Goal: Transaction & Acquisition: Purchase product/service

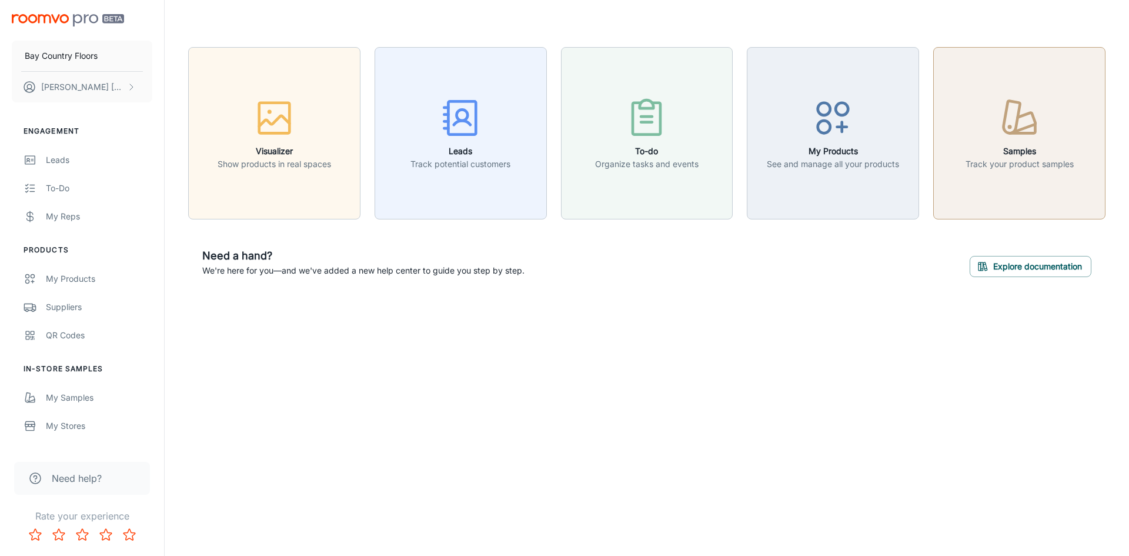
click at [1059, 146] on h6 "Samples" at bounding box center [1019, 151] width 108 height 13
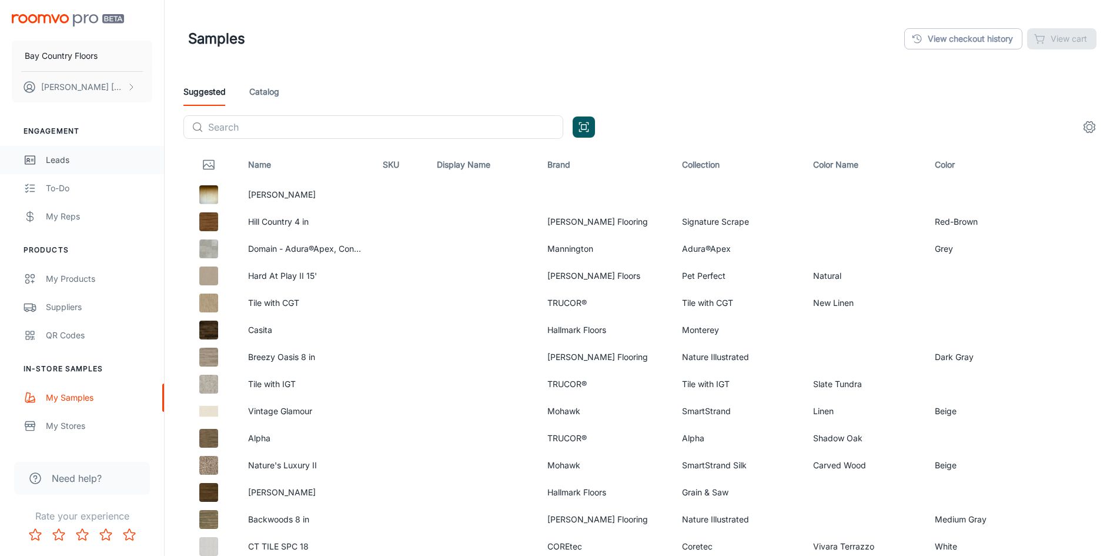
click at [59, 157] on div "Leads" at bounding box center [99, 159] width 106 height 13
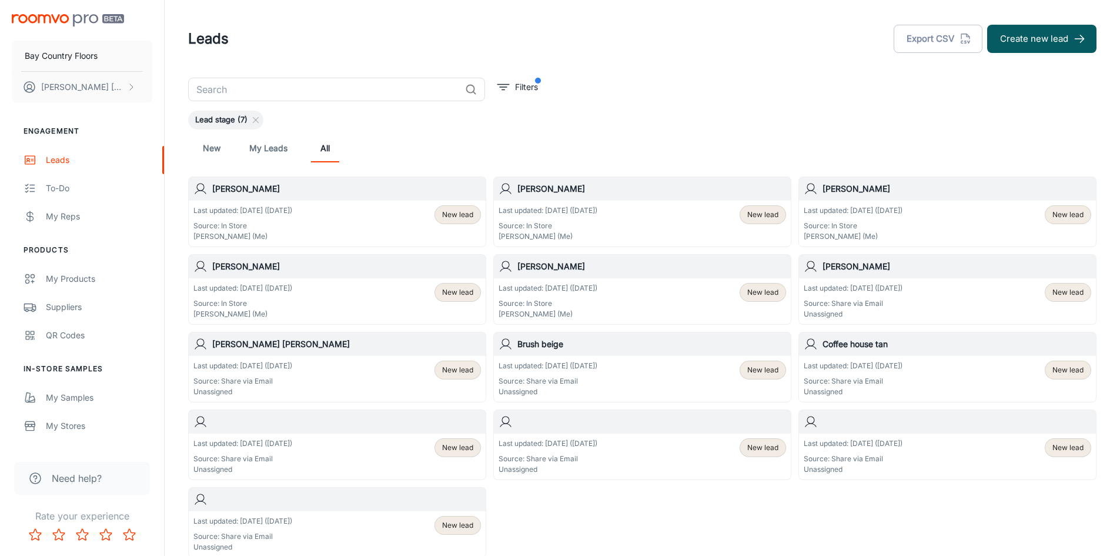
click at [275, 189] on h6 "[PERSON_NAME]" at bounding box center [346, 188] width 269 height 13
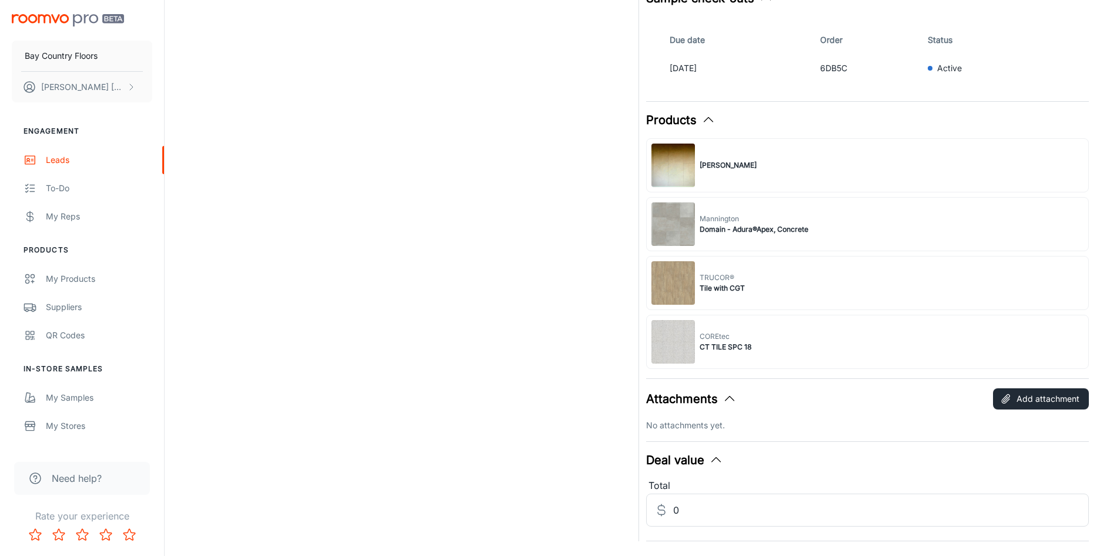
scroll to position [405, 0]
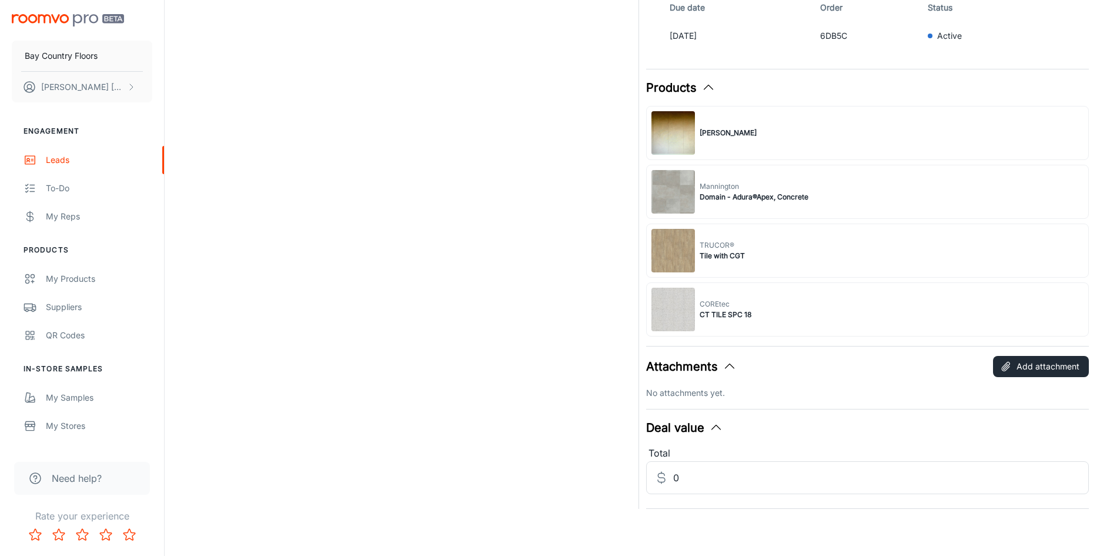
click at [789, 306] on div "COREtec CT TILE SPC 18" at bounding box center [867, 309] width 443 height 54
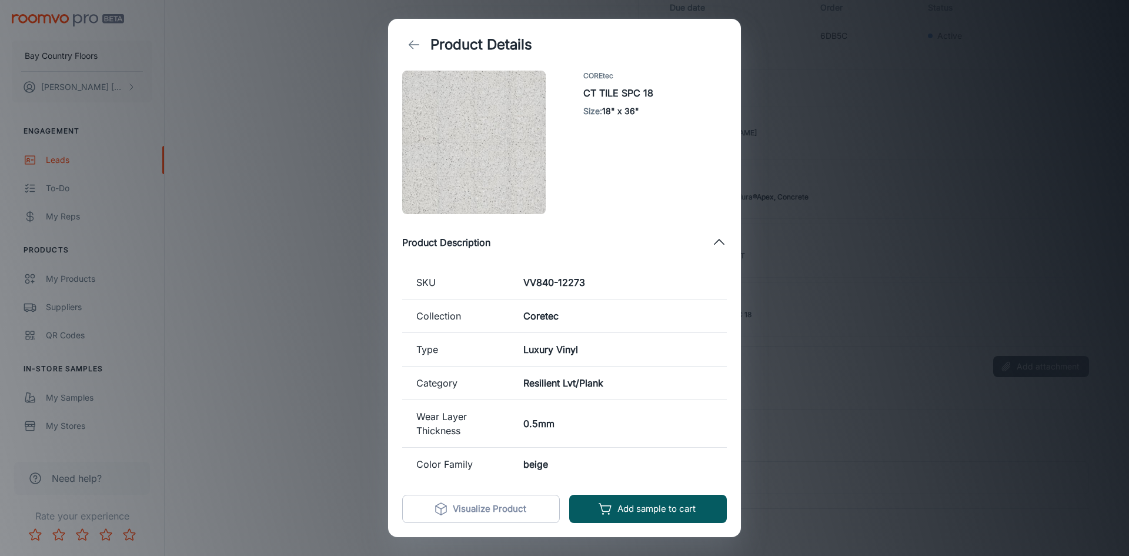
click at [345, 115] on div "Product Details COREtec CT TILE SPC 18 Size : 18" x 36" Product Description SKU…" at bounding box center [564, 278] width 1129 height 556
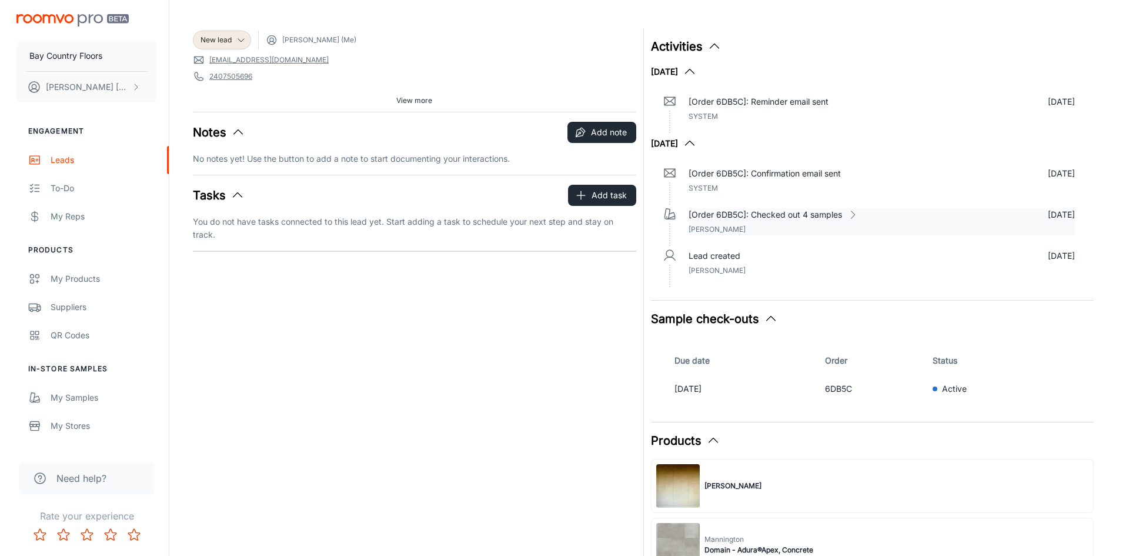
scroll to position [0, 0]
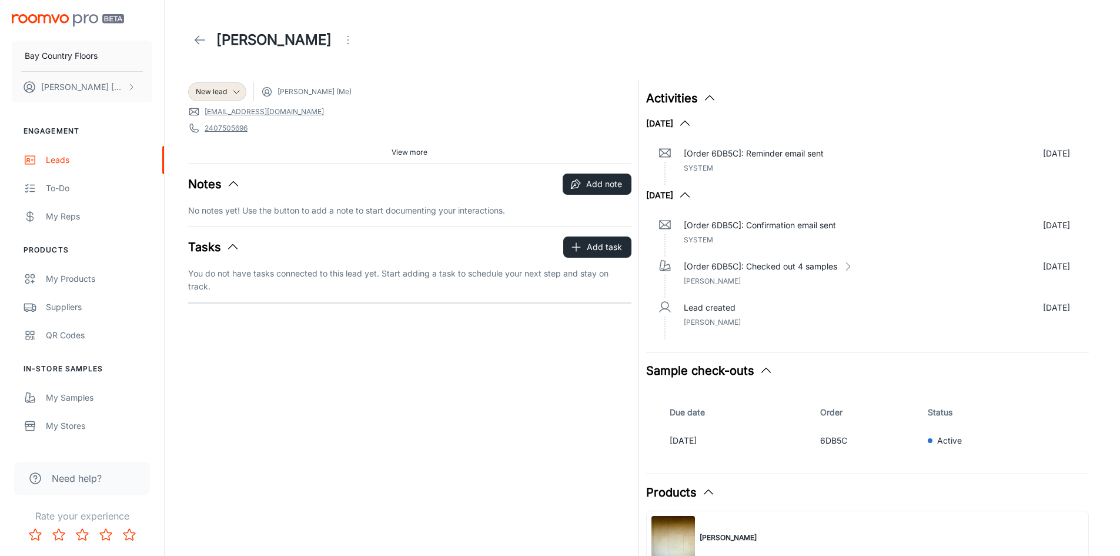
click at [764, 369] on icon "button" at bounding box center [766, 370] width 14 height 14
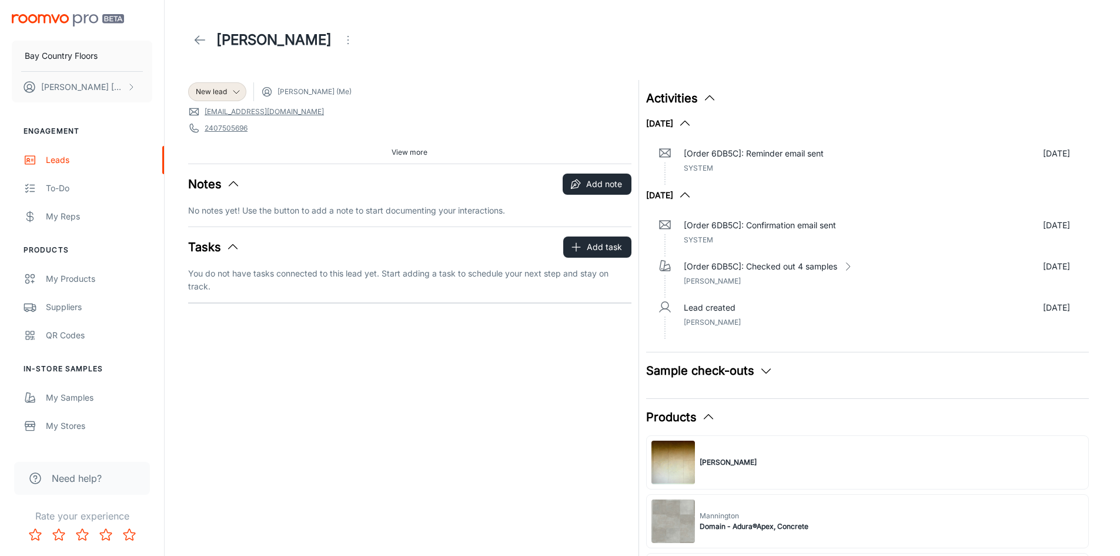
click at [760, 369] on icon "button" at bounding box center [766, 370] width 14 height 14
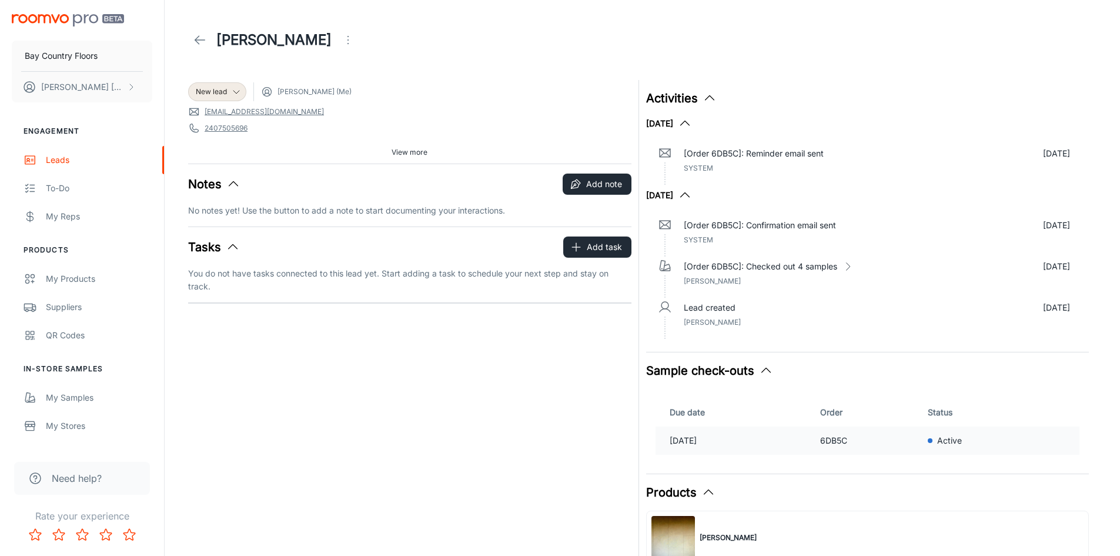
click at [697, 435] on p "[DATE]" at bounding box center [740, 440] width 141 height 13
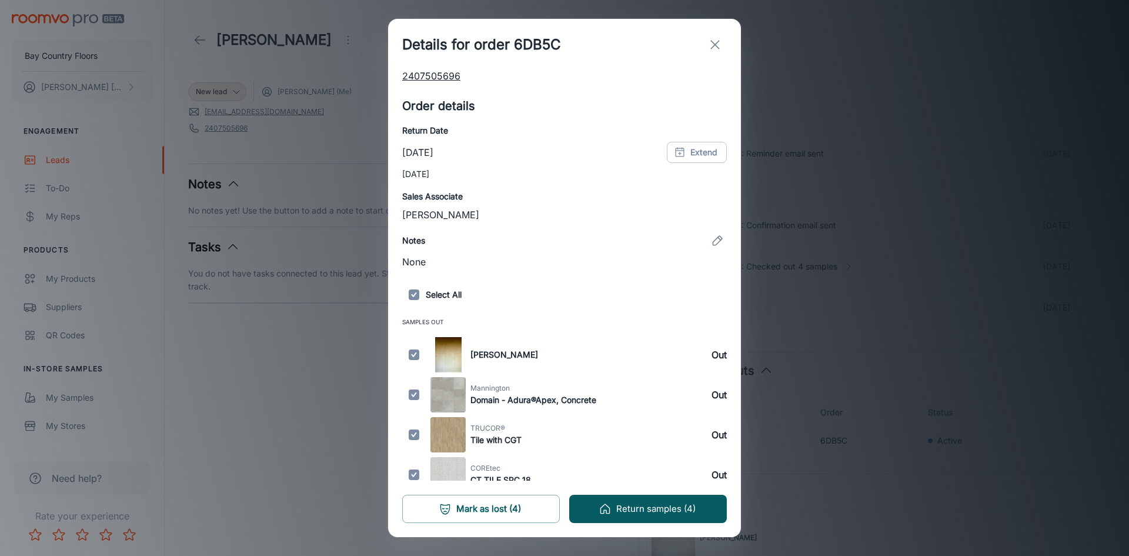
scroll to position [131, 0]
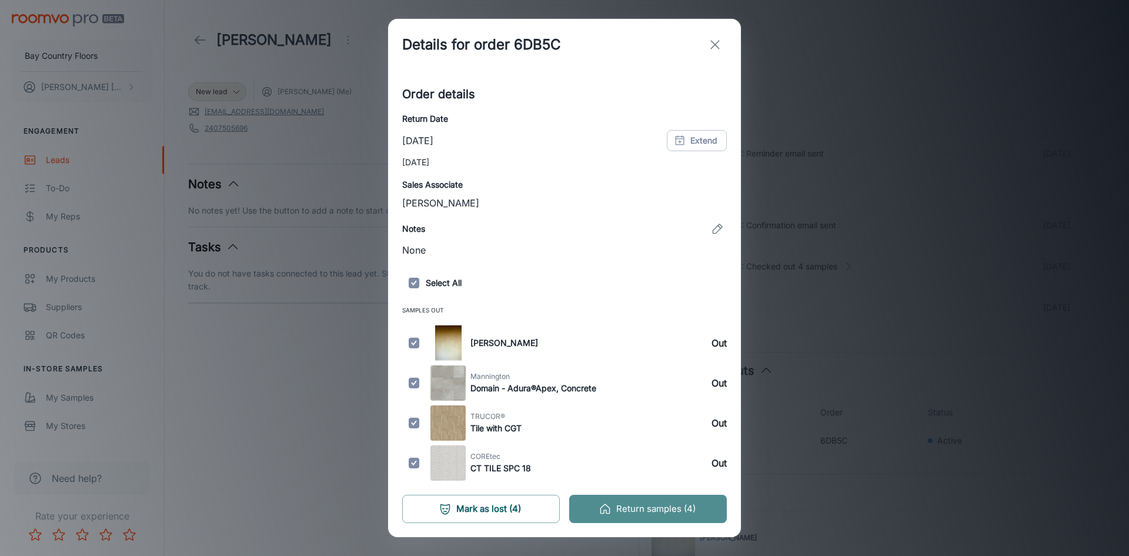
click at [646, 504] on button "Return samples (4)" at bounding box center [648, 508] width 158 height 28
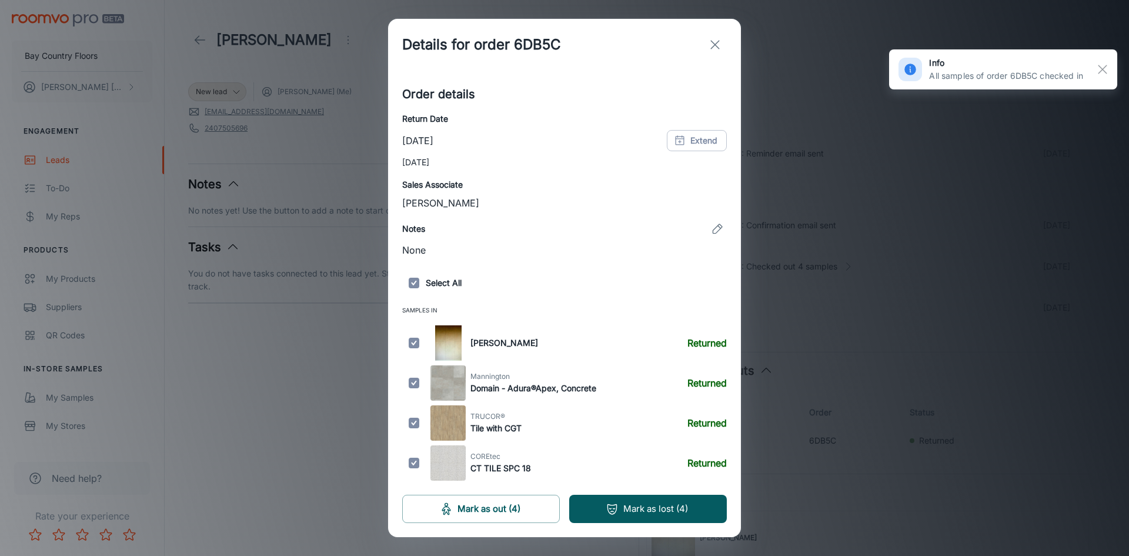
click at [255, 350] on div "Details for order 6DB5C Customer details Name [PERSON_NAME] Email Address [EMAI…" at bounding box center [564, 278] width 1129 height 556
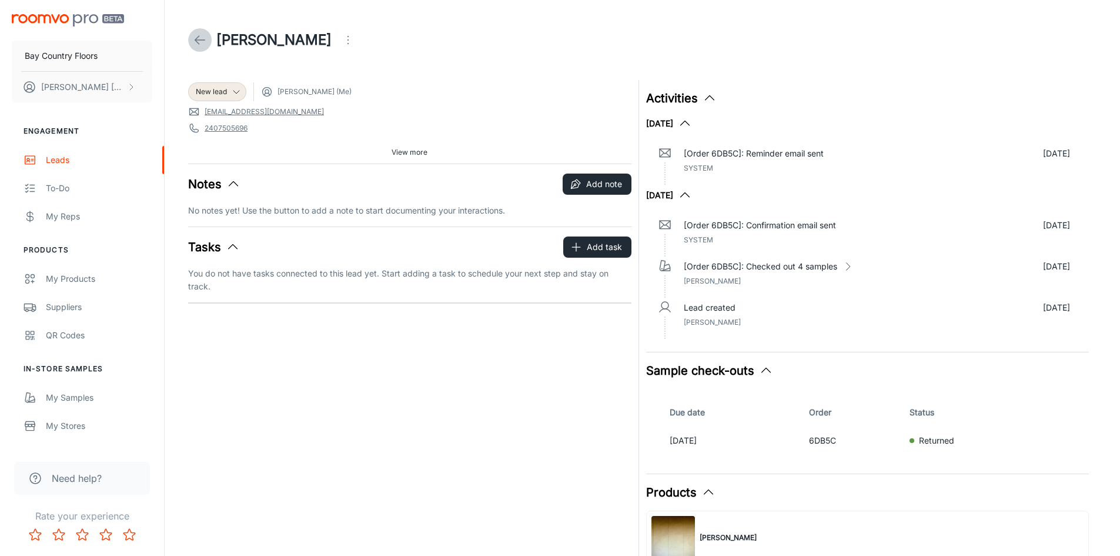
click at [195, 42] on icon at bounding box center [200, 40] width 14 height 14
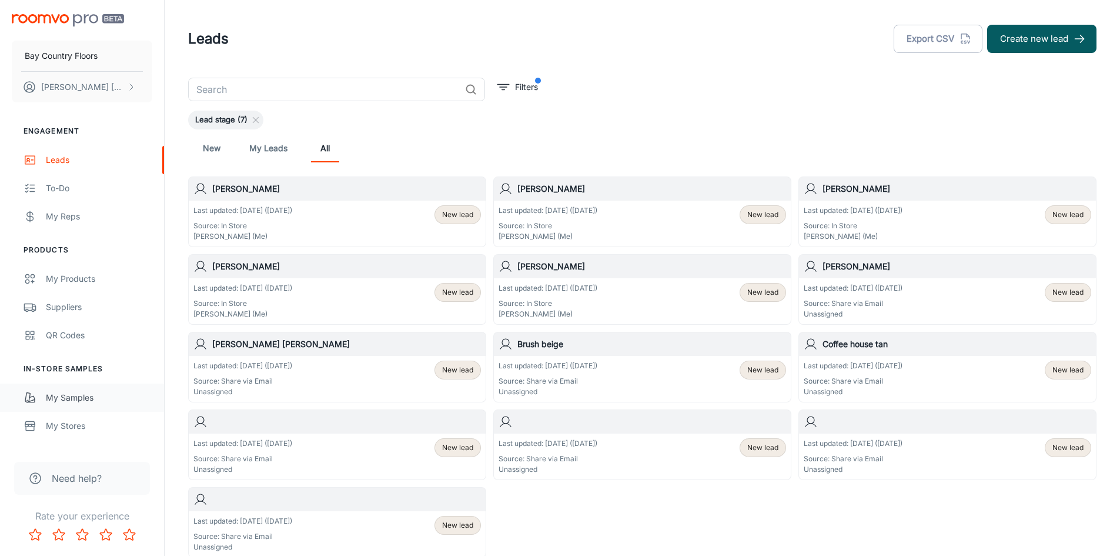
click at [63, 395] on div "My Samples" at bounding box center [99, 397] width 106 height 13
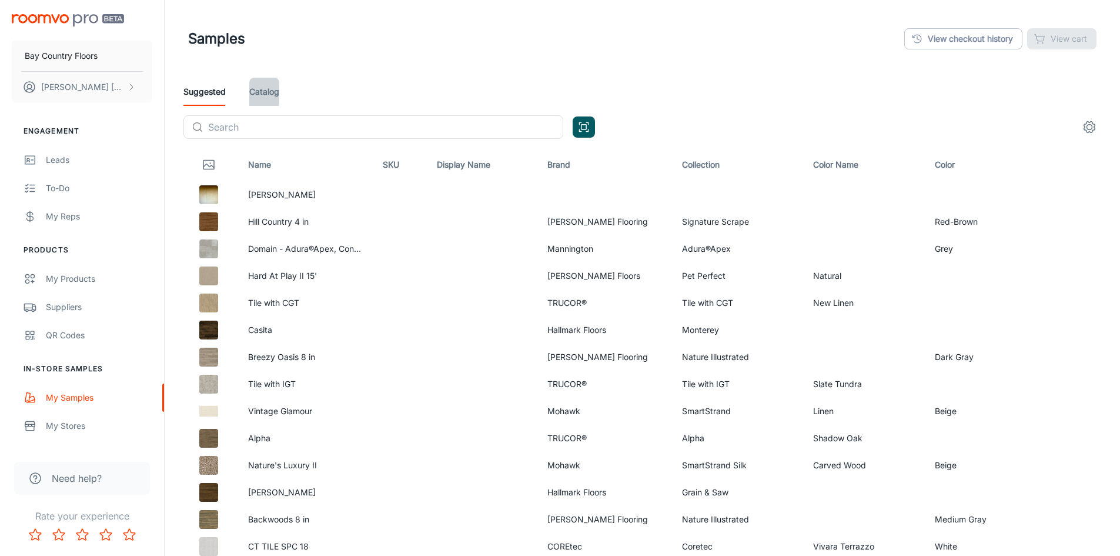
click at [268, 93] on link "Catalog" at bounding box center [264, 92] width 30 height 28
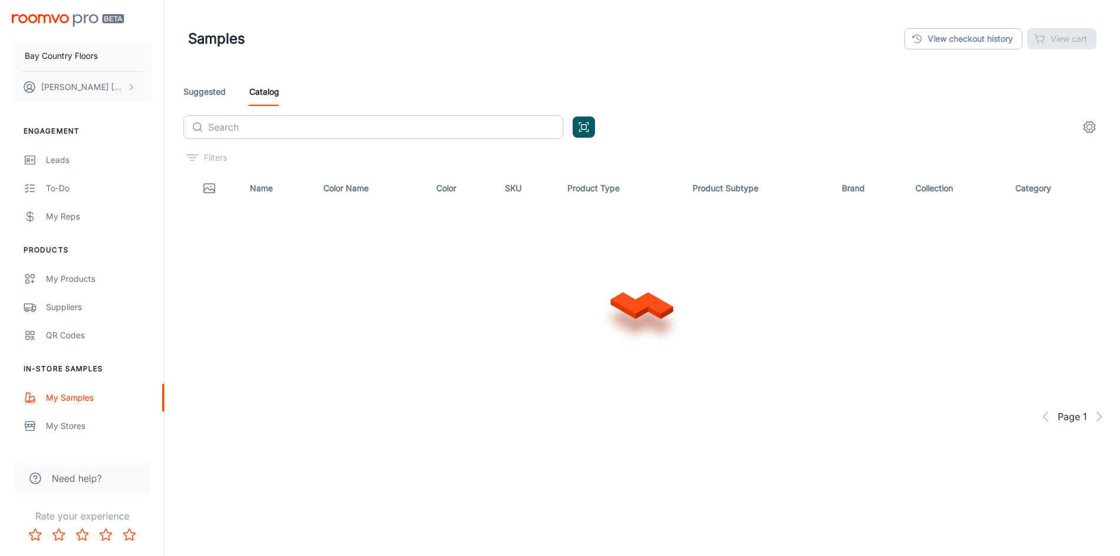
click at [276, 132] on input "text" at bounding box center [385, 127] width 355 height 24
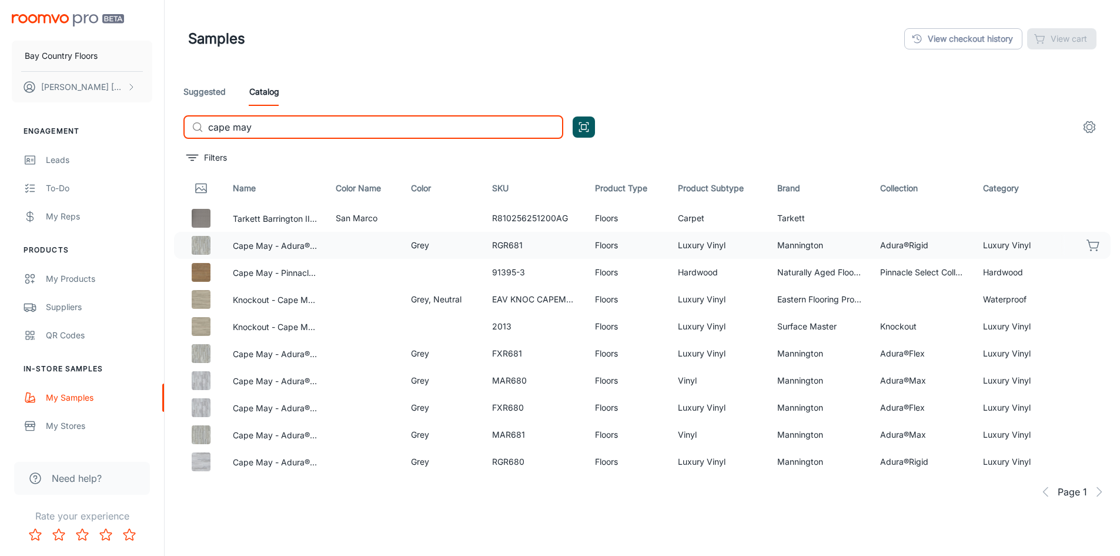
click at [1087, 246] on icon "button" at bounding box center [1093, 244] width 12 height 8
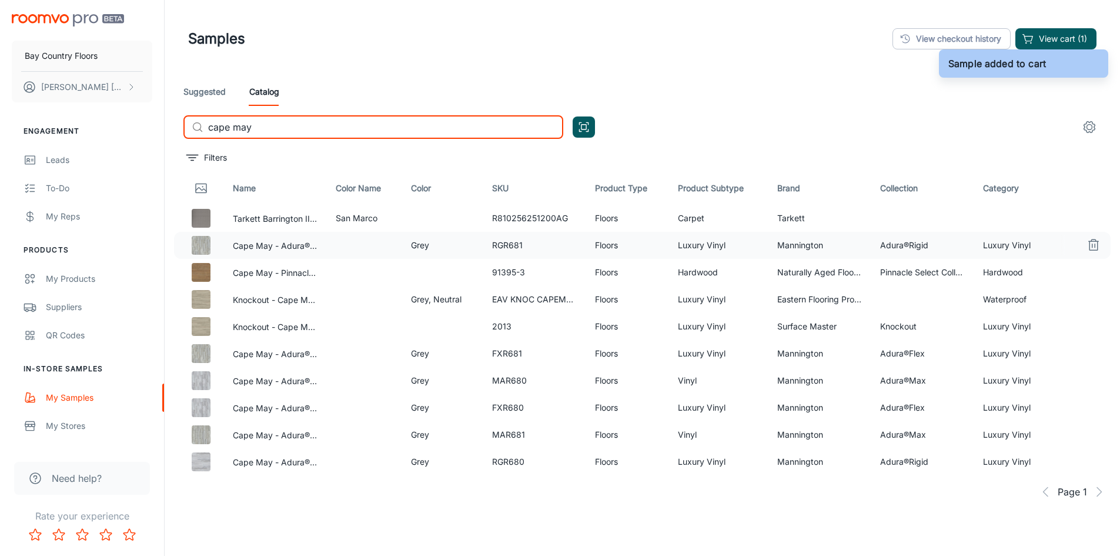
drag, startPoint x: 236, startPoint y: 132, endPoint x: 185, endPoint y: 134, distance: 51.2
click at [186, 134] on div "​ cape may ​" at bounding box center [373, 127] width 380 height 24
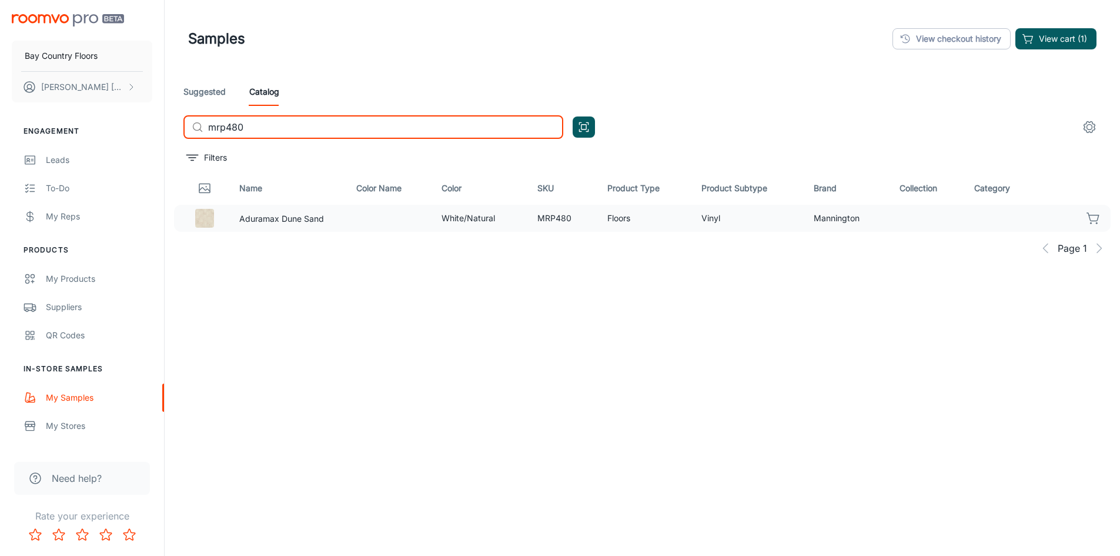
click at [1099, 217] on icon "button" at bounding box center [1094, 218] width 14 height 14
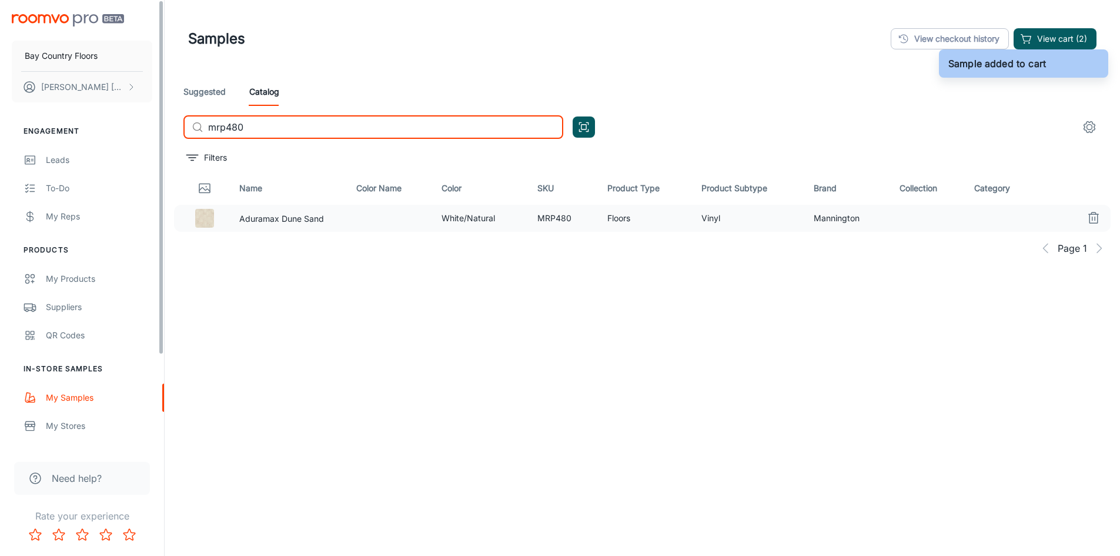
drag, startPoint x: 95, startPoint y: 133, endPoint x: 0, endPoint y: 99, distance: 100.8
click at [38, 126] on div "Bay Country Floors [PERSON_NAME] Engagement Leads To-do My Reps Products My Pro…" at bounding box center [560, 308] width 1120 height 616
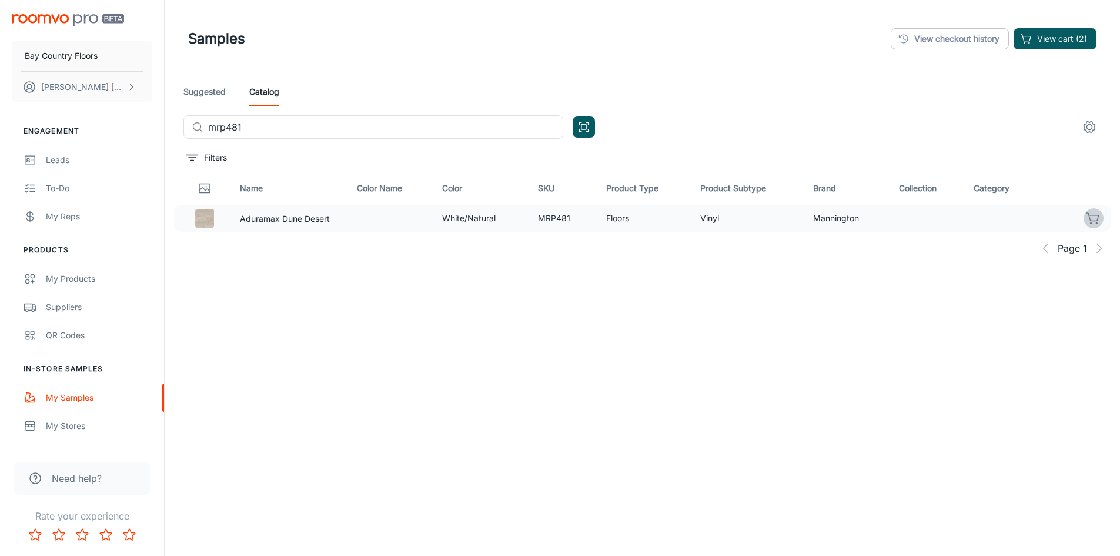
click at [1095, 222] on icon "button" at bounding box center [1094, 218] width 14 height 14
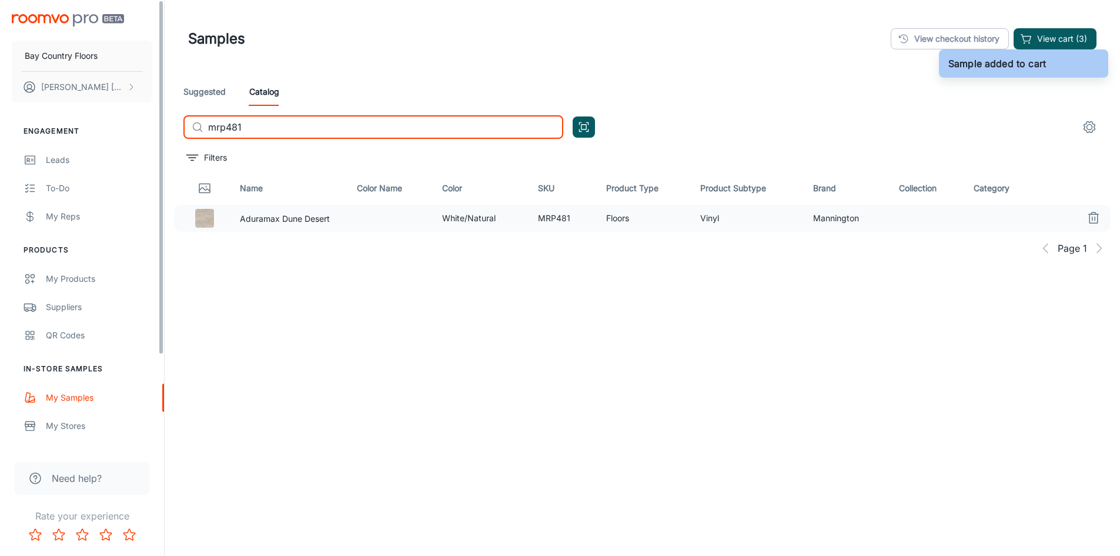
drag, startPoint x: 265, startPoint y: 125, endPoint x: 128, endPoint y: 119, distance: 137.1
click at [149, 128] on div "Bay Country Floors [PERSON_NAME] Engagement Leads To-do My Reps Products My Pro…" at bounding box center [560, 308] width 1120 height 616
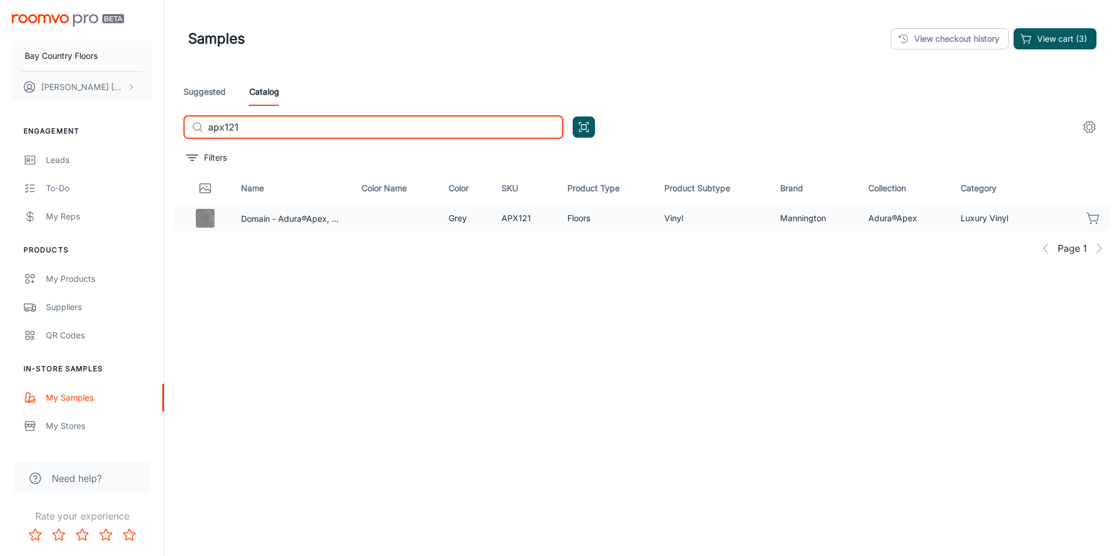
type input "apx121"
click at [1092, 219] on icon "button" at bounding box center [1094, 218] width 14 height 14
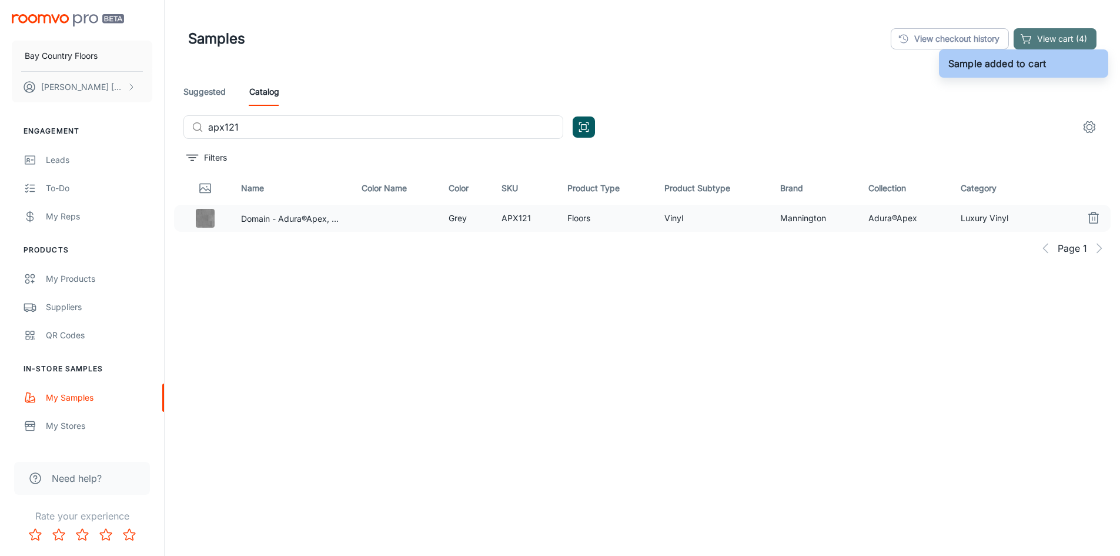
click at [1066, 39] on button "View cart (4)" at bounding box center [1055, 38] width 83 height 21
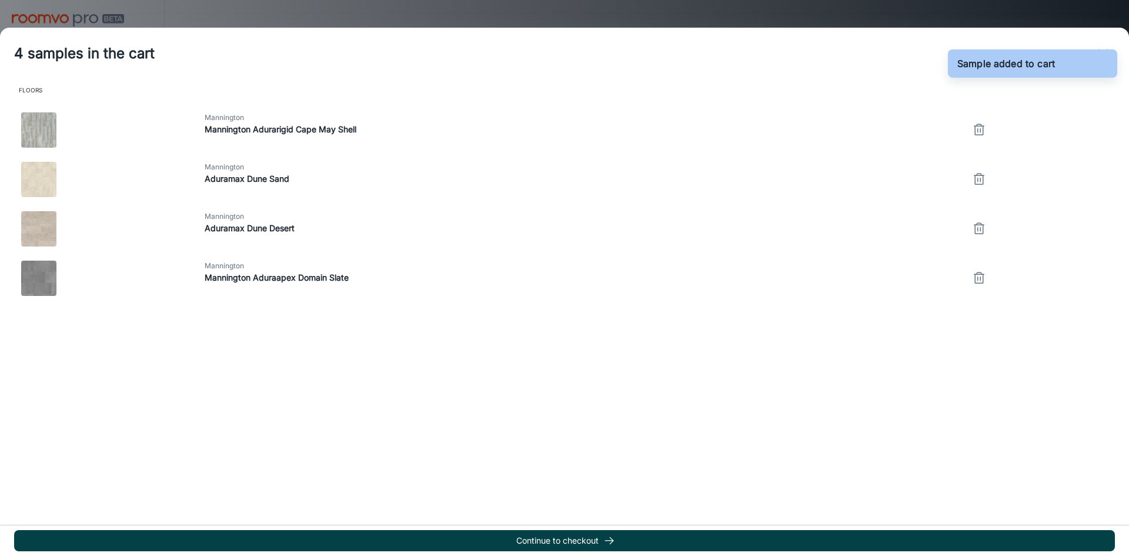
click at [619, 537] on button "Continue to checkout" at bounding box center [564, 540] width 1101 height 21
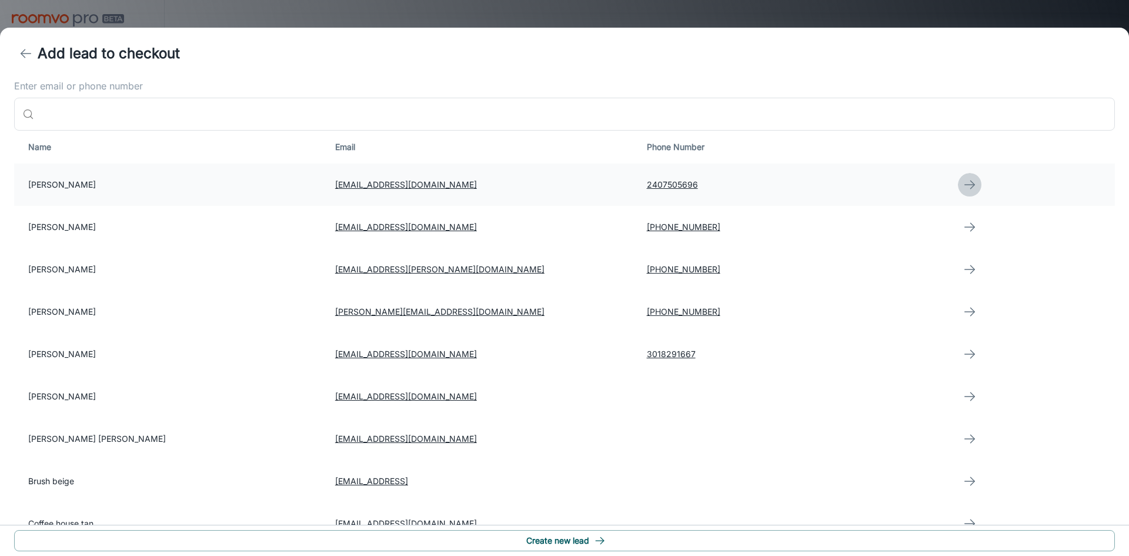
click at [962, 181] on icon "button" at bounding box center [969, 185] width 14 height 14
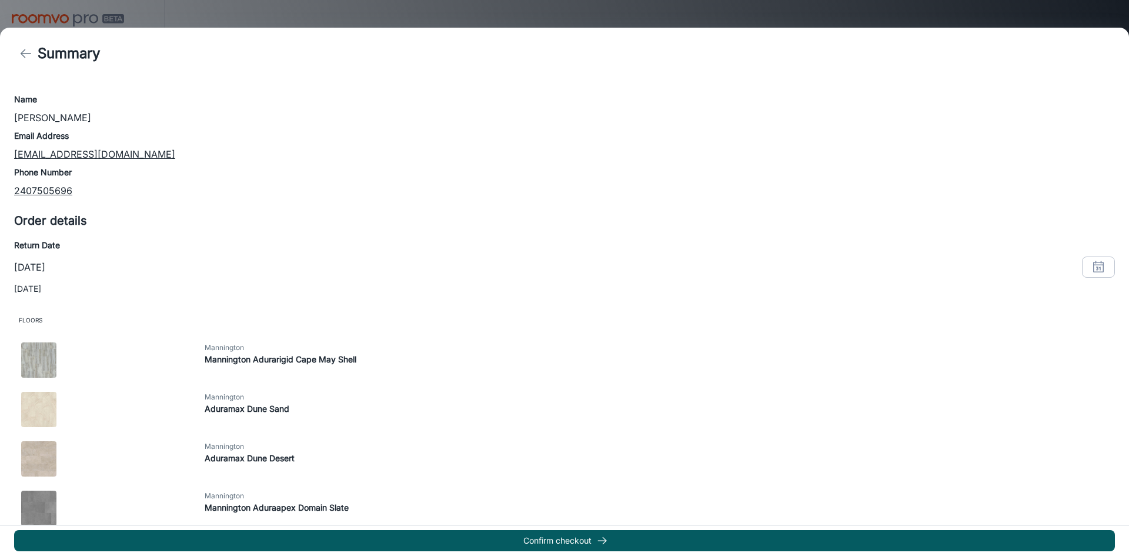
scroll to position [66, 0]
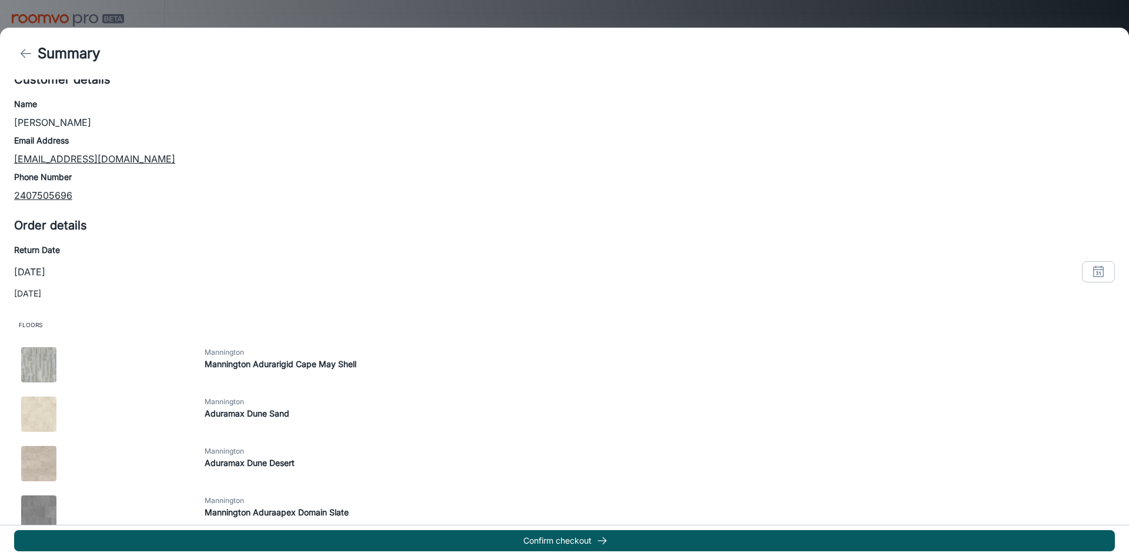
click at [39, 271] on p "[DATE]" at bounding box center [29, 272] width 31 height 14
click at [1092, 272] on icon "button" at bounding box center [1098, 272] width 14 height 14
click at [1039, 373] on button "9" at bounding box center [1035, 371] width 21 height 21
click at [1085, 495] on button "OK" at bounding box center [1083, 493] width 38 height 21
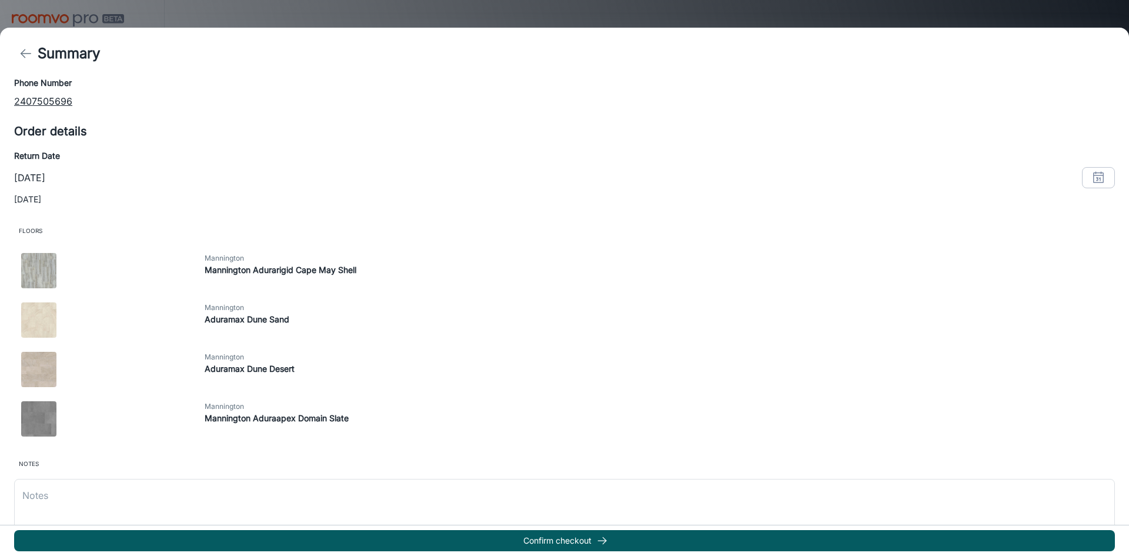
scroll to position [184, 0]
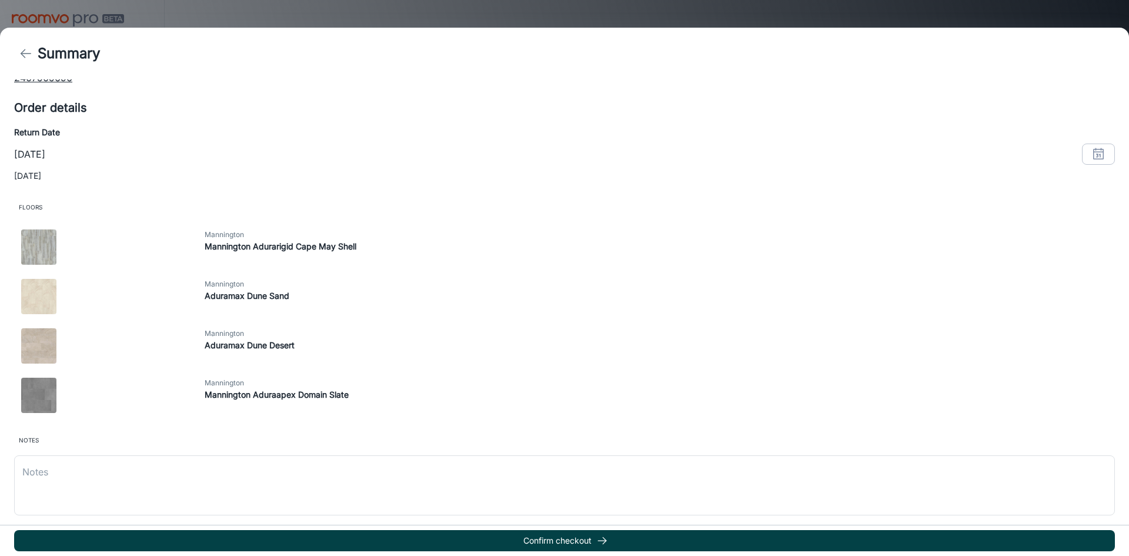
click at [585, 541] on button "Confirm checkout" at bounding box center [564, 540] width 1101 height 21
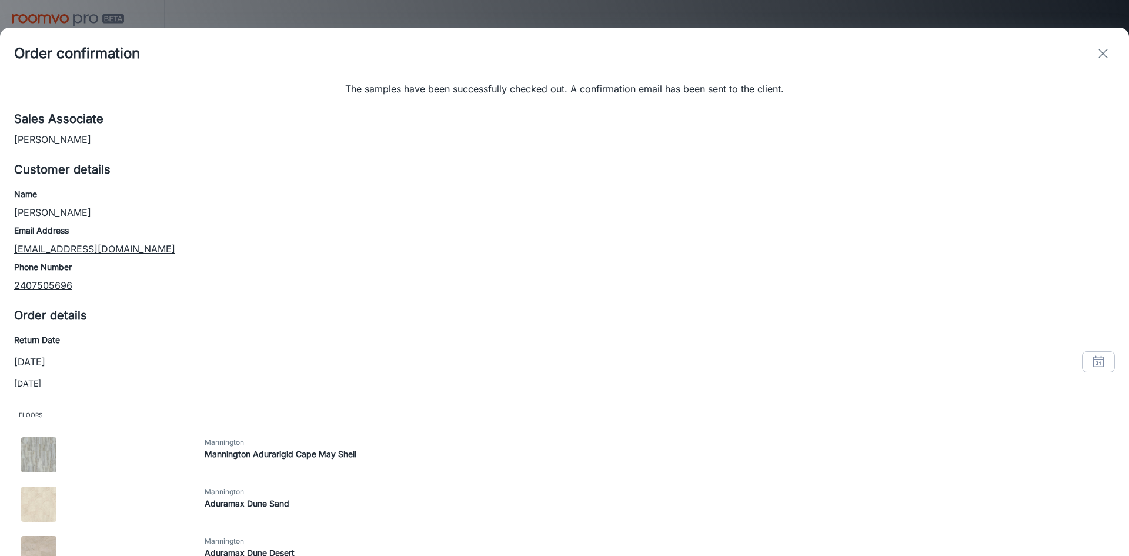
scroll to position [122, 0]
